Goal: Task Accomplishment & Management: Use online tool/utility

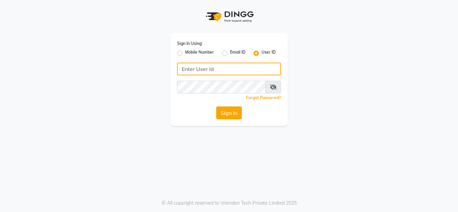
type input "sakurasalon"
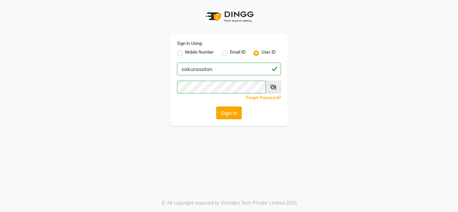
click at [224, 109] on button "Sign In" at bounding box center [229, 113] width 26 height 13
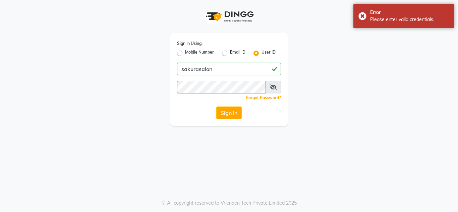
click at [270, 91] on span at bounding box center [273, 87] width 15 height 13
click at [272, 86] on icon at bounding box center [273, 87] width 7 height 5
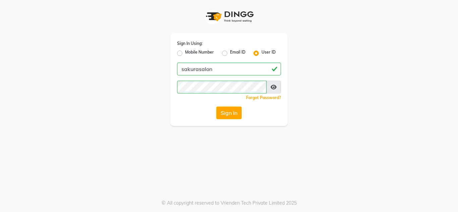
drag, startPoint x: 325, startPoint y: 94, endPoint x: 266, endPoint y: 111, distance: 61.1
click at [324, 94] on div "Sign In Using: Mobile Number Email ID User ID sakurasalon Remember me Forgot Pa…" at bounding box center [229, 63] width 383 height 126
click at [232, 111] on button "Sign In" at bounding box center [229, 113] width 26 height 13
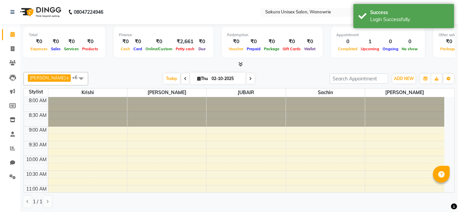
select select "en"
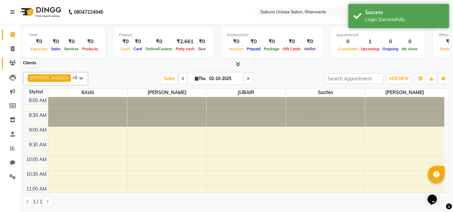
click at [16, 62] on span at bounding box center [13, 63] width 12 height 8
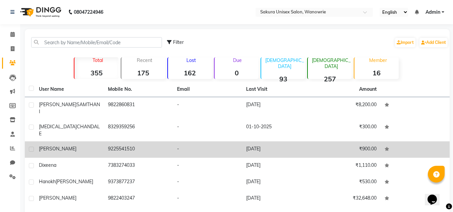
scroll to position [67, 0]
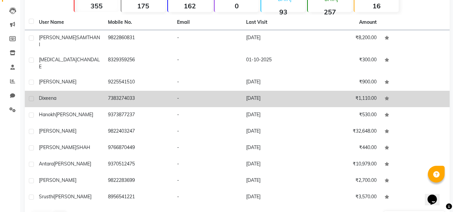
click at [141, 92] on td "7383274033" at bounding box center [138, 99] width 69 height 16
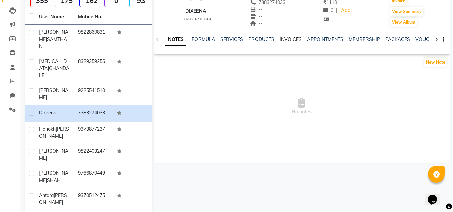
click at [284, 37] on link "INVOICES" at bounding box center [291, 39] width 22 height 6
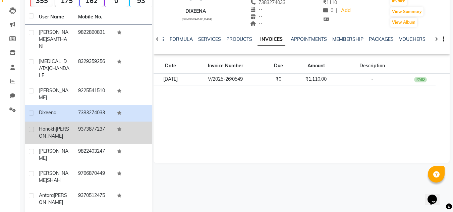
click at [59, 126] on div "[PERSON_NAME]" at bounding box center [54, 133] width 31 height 14
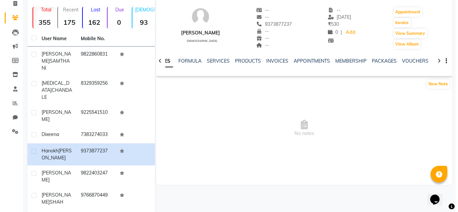
scroll to position [34, 0]
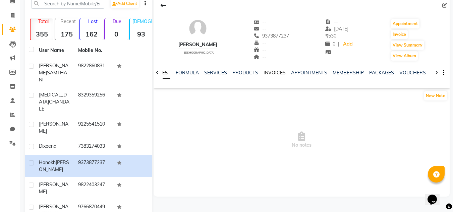
click at [275, 74] on link "INVOICES" at bounding box center [275, 73] width 22 height 6
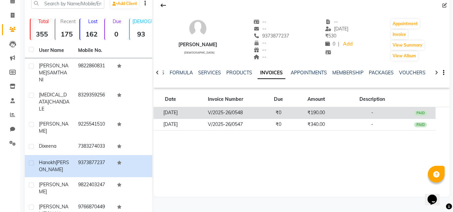
click at [264, 117] on td "V/2025-26/0548" at bounding box center [226, 113] width 76 height 12
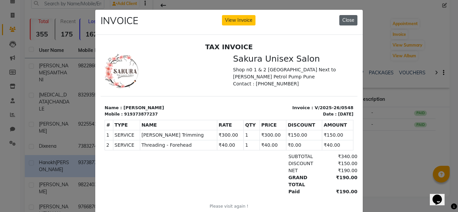
click at [340, 25] on button "Close" at bounding box center [349, 20] width 18 height 10
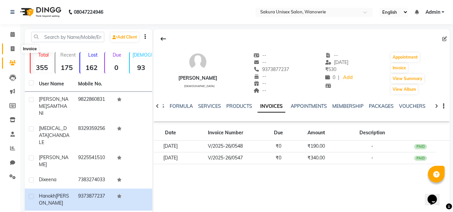
click at [8, 45] on span at bounding box center [13, 49] width 12 height 8
select select "7662"
select select "service"
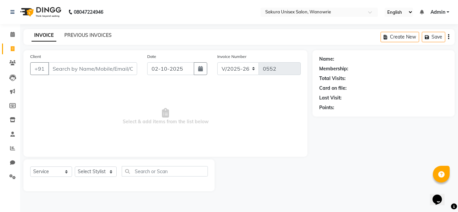
click at [93, 33] on link "PREVIOUS INVOICES" at bounding box center [87, 35] width 47 height 6
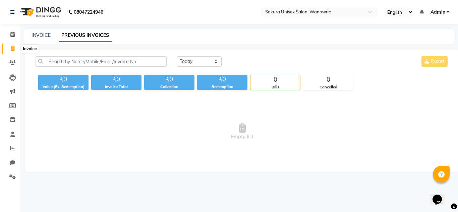
drag, startPoint x: 11, startPoint y: 49, endPoint x: 11, endPoint y: 43, distance: 6.4
click at [11, 49] on icon at bounding box center [13, 48] width 4 height 5
select select "service"
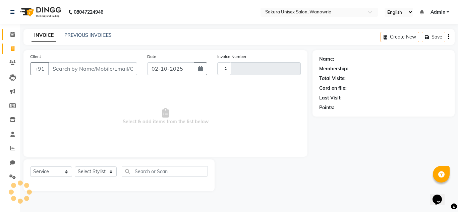
type input "0552"
select select "7662"
click at [11, 38] on span at bounding box center [13, 35] width 12 height 8
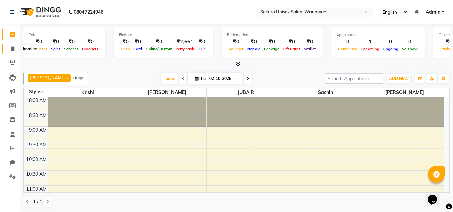
click at [12, 49] on icon at bounding box center [13, 48] width 4 height 5
select select "service"
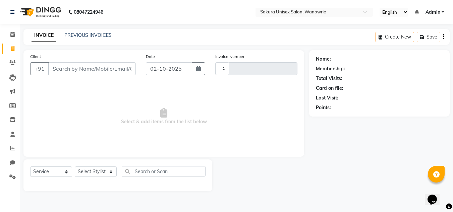
type input "0552"
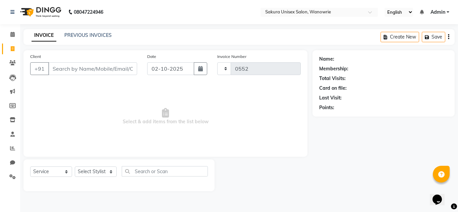
select select "7662"
